Goal: Transaction & Acquisition: Download file/media

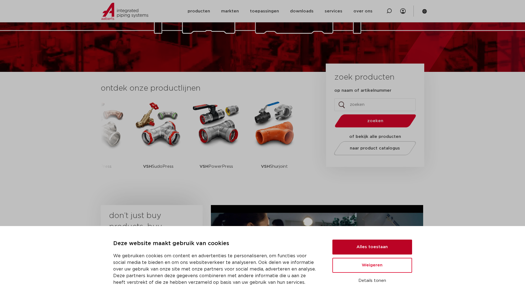
click at [367, 250] on button "Alles toestaan" at bounding box center [372, 247] width 80 height 15
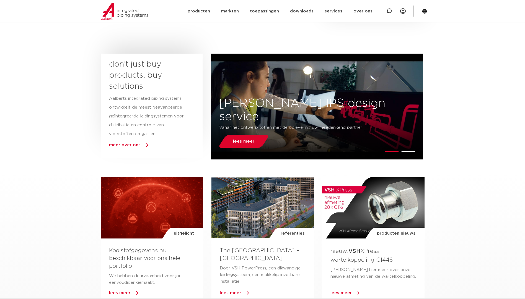
scroll to position [166, 0]
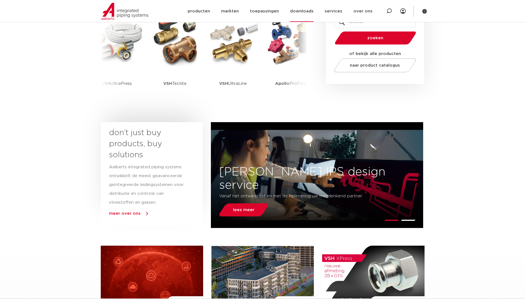
click at [306, 9] on link "downloads" at bounding box center [302, 11] width 24 height 21
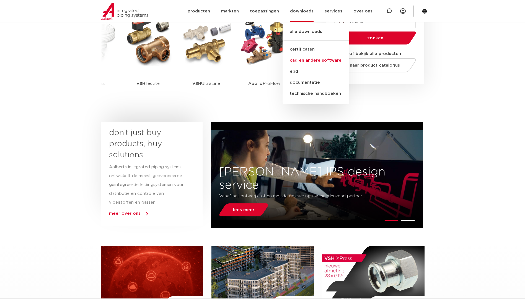
click at [315, 66] on link "cad en andere software" at bounding box center [316, 60] width 67 height 11
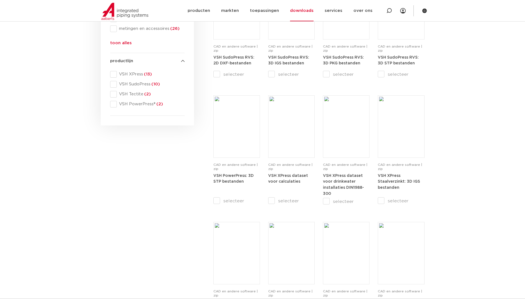
scroll to position [277, 0]
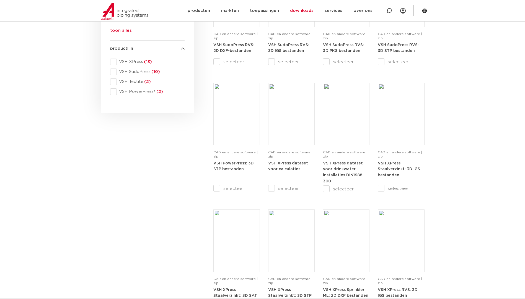
click at [476, 165] on section "search downloads by name or type search Search content Clear filters filters wi…" at bounding box center [262, 140] width 525 height 656
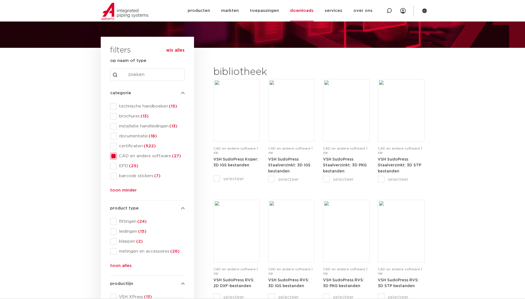
scroll to position [55, 0]
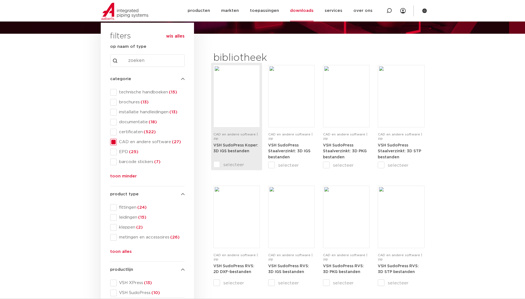
click at [245, 153] on link "VSH SudoPress Koper: 3D IGS bestanden" at bounding box center [235, 148] width 45 height 10
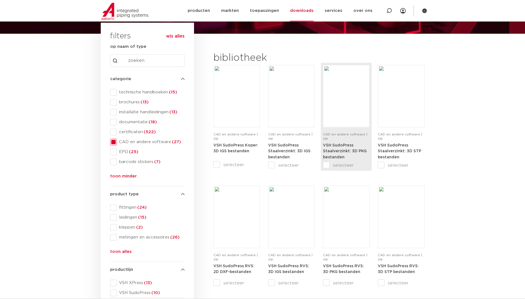
click at [345, 153] on strong "VSH SudoPress Staalverzinkt: 3D PKG bestanden" at bounding box center [345, 152] width 44 height 16
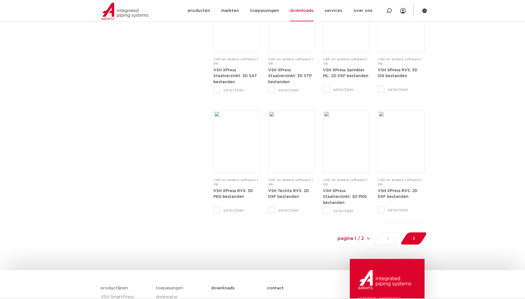
scroll to position [498, 0]
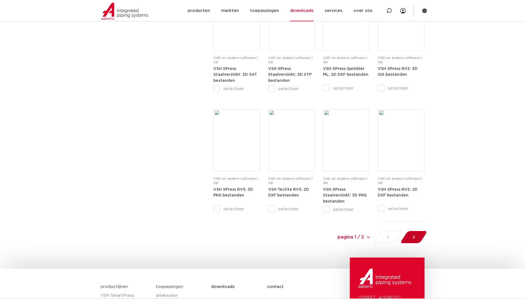
click at [418, 236] on div at bounding box center [413, 237] width 30 height 13
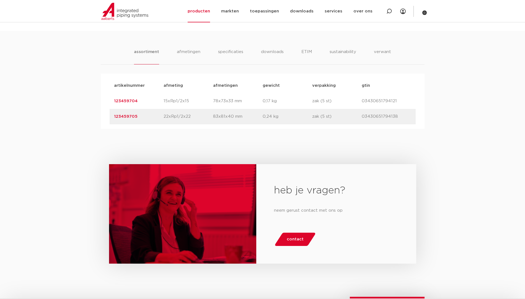
scroll to position [304, 0]
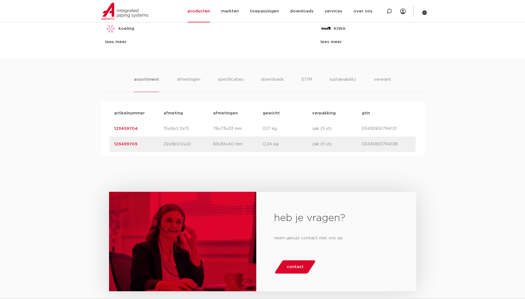
click at [384, 145] on p "03430651794138" at bounding box center [387, 144] width 50 height 7
copy p "03430651794138"
